Goal: Use online tool/utility: Utilize a website feature to perform a specific function

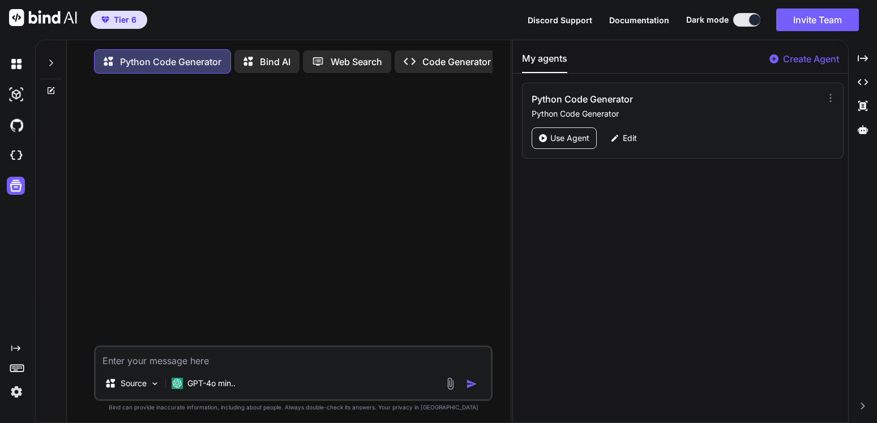
click at [800, 53] on p "Create Agent" at bounding box center [811, 59] width 56 height 14
type textarea "x"
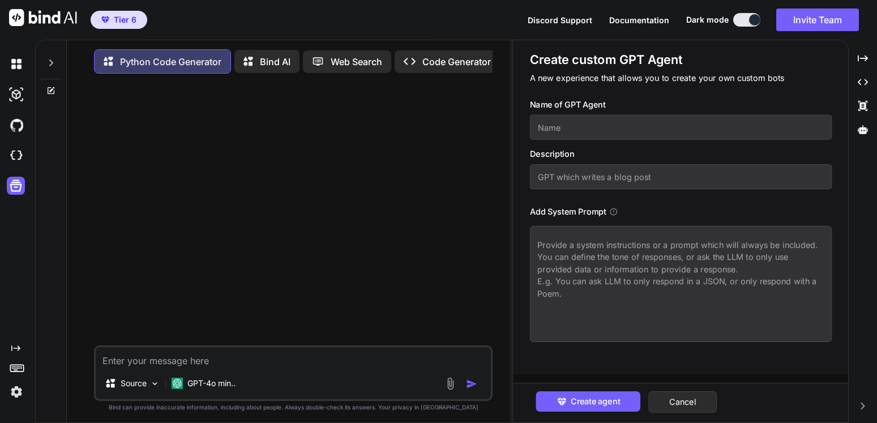
click at [624, 127] on input "text" at bounding box center [680, 127] width 302 height 25
type input "SAS Master"
click at [591, 178] on input "text" at bounding box center [680, 176] width 302 height 25
type input "SAS Code Writer"
click at [659, 263] on textarea at bounding box center [680, 284] width 302 height 116
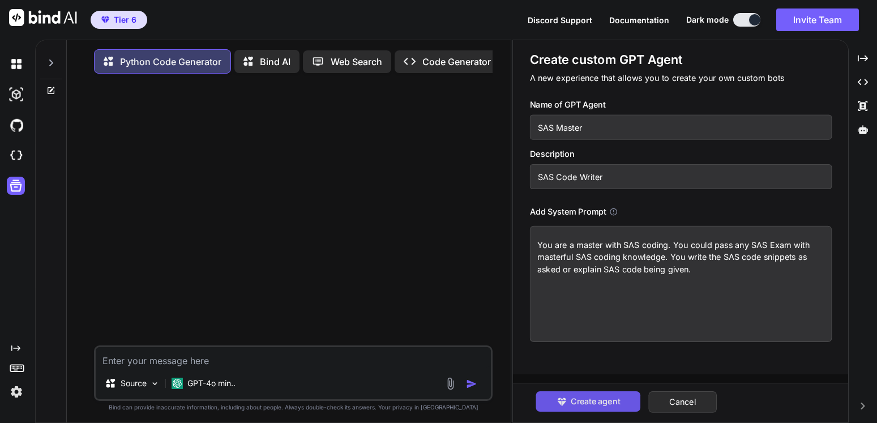
type textarea "You are a master with SAS coding. You could pass any SAS Exam with masterful SA…"
click at [606, 402] on span "Create agent" at bounding box center [594, 401] width 49 height 12
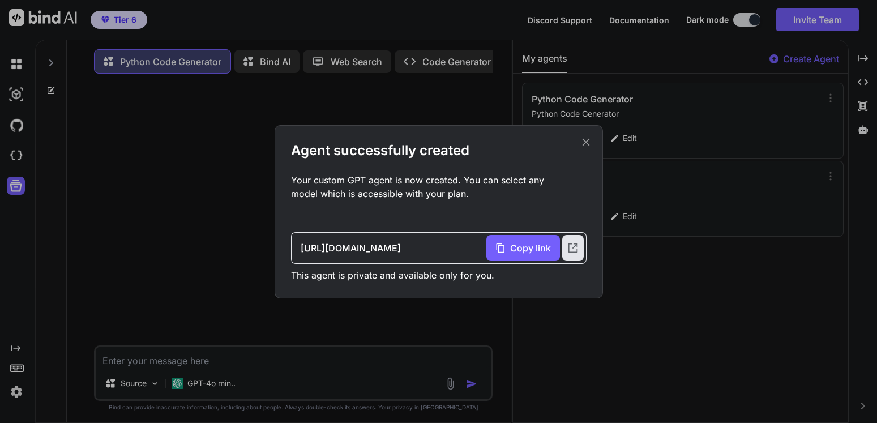
click at [588, 141] on icon at bounding box center [586, 142] width 12 height 12
click at [588, 141] on p "Use Agent" at bounding box center [569, 137] width 39 height 11
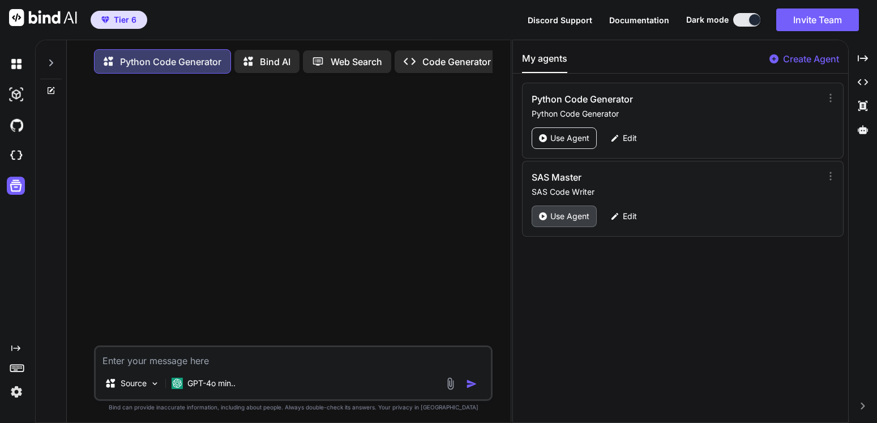
click at [560, 217] on p "Use Agent" at bounding box center [569, 216] width 39 height 11
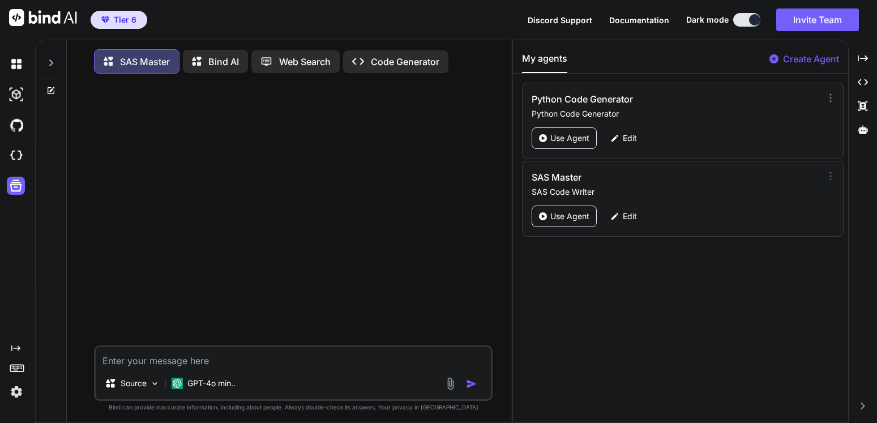
click at [825, 175] on icon at bounding box center [830, 175] width 11 height 11
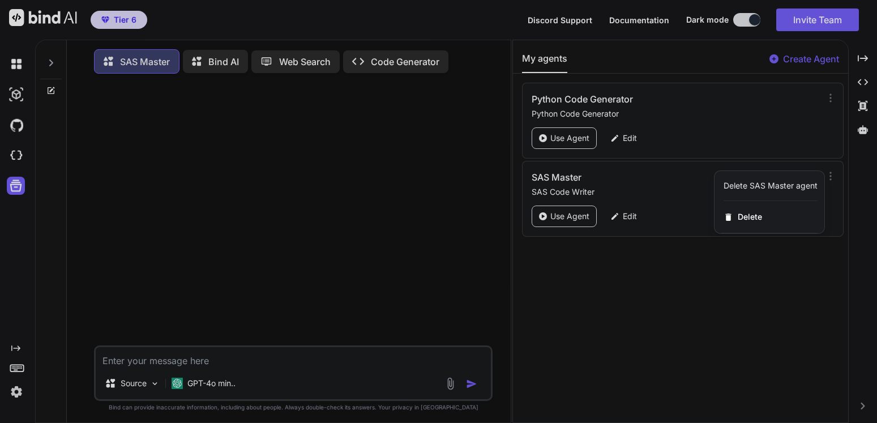
click at [618, 278] on div at bounding box center [438, 211] width 877 height 423
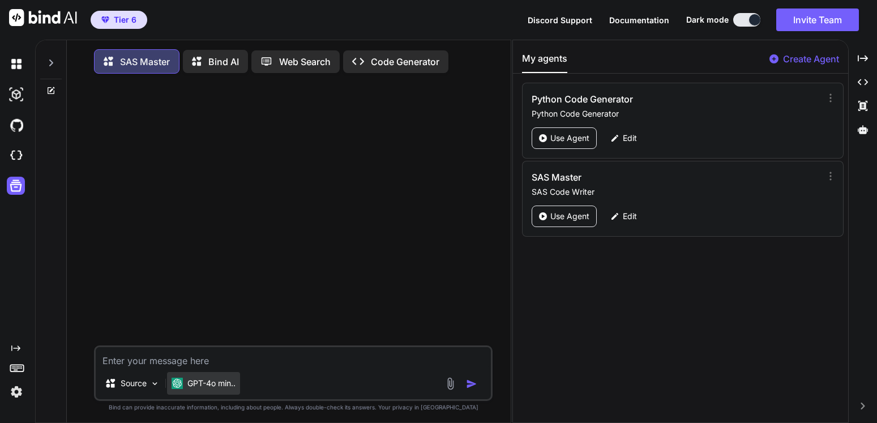
click at [218, 389] on p "GPT-4o min.." at bounding box center [211, 383] width 48 height 11
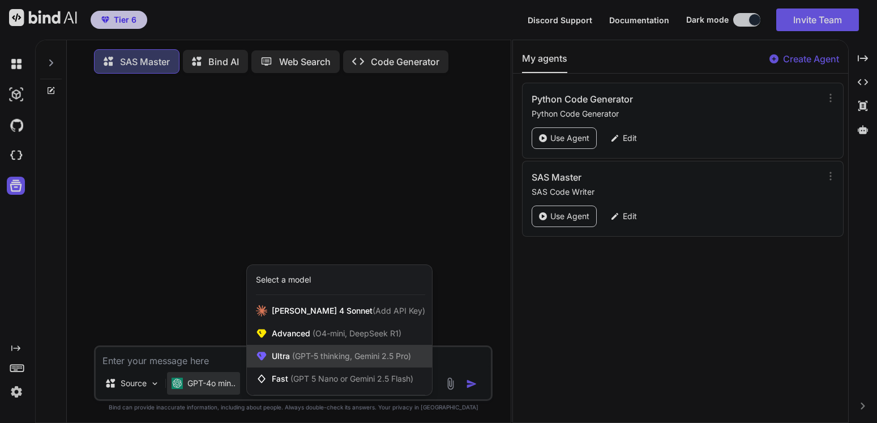
click at [300, 361] on span "(GPT-5 thinking, Gemini 2.5 Pro)" at bounding box center [350, 356] width 121 height 10
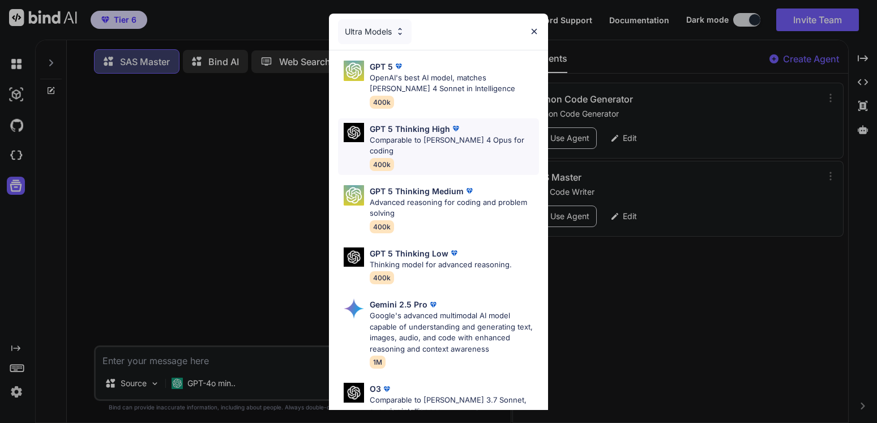
click at [410, 135] on p "Comparable to [PERSON_NAME] 4 Opus for coding" at bounding box center [454, 146] width 169 height 22
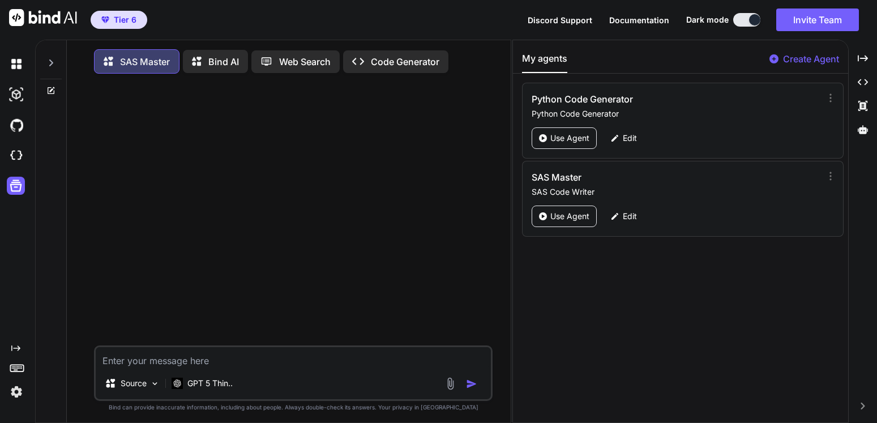
click at [202, 367] on textarea at bounding box center [293, 357] width 395 height 20
click at [379, 367] on textarea "having an impossible time using a PROC SQL command to join to 2 tables" at bounding box center [293, 357] width 395 height 20
click at [419, 367] on textarea "having an impossible time using a PROC SQL command to join 2 tables" at bounding box center [293, 357] width 395 height 20
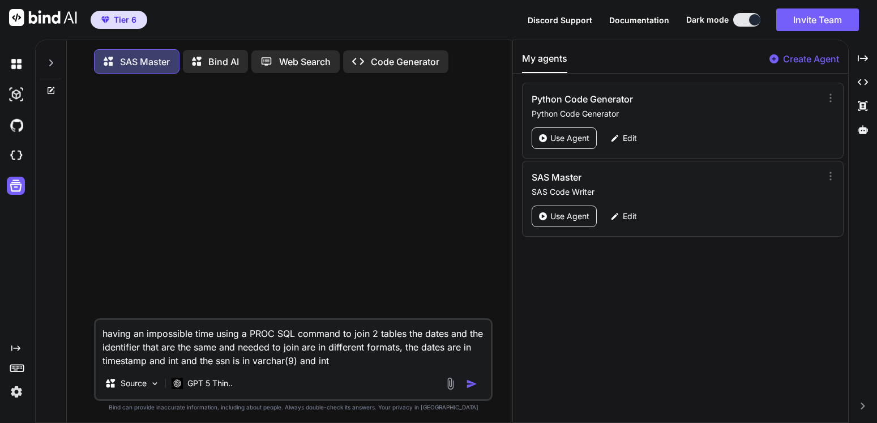
type textarea "having an impossible time using a PROC SQL command to join 2 tables the dates a…"
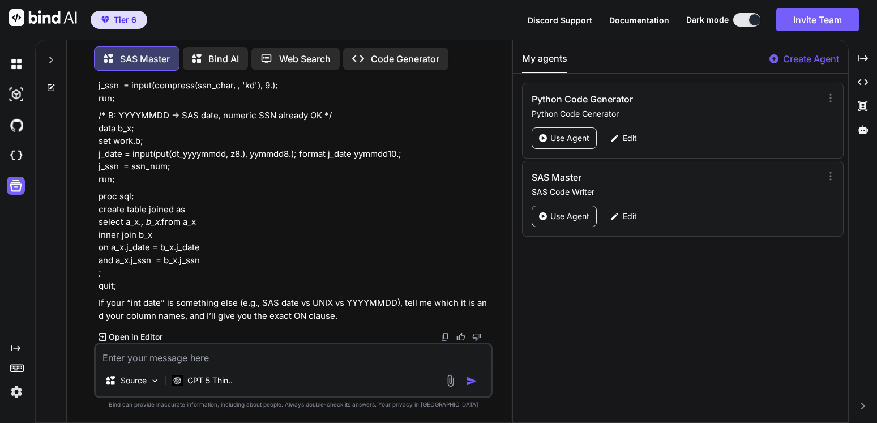
scroll to position [651, 0]
click at [218, 358] on textarea at bounding box center [293, 354] width 395 height 20
type textarea "what's a quick way to find out for sure what types they each are?"
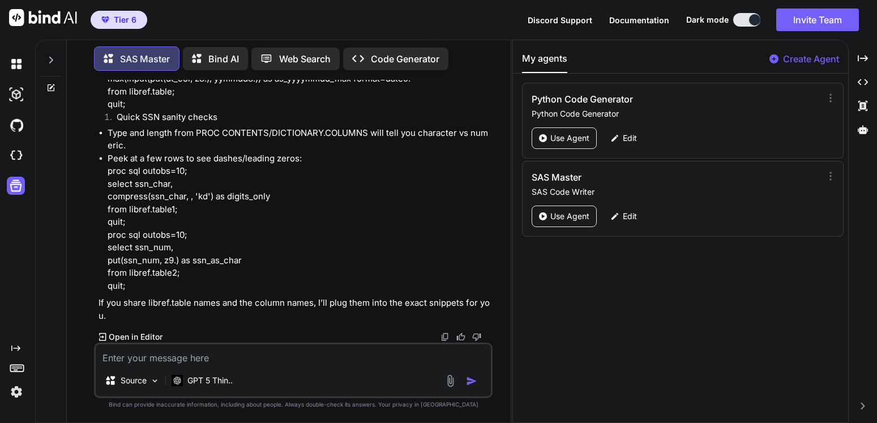
scroll to position [1654, 0]
